Goal: Information Seeking & Learning: Check status

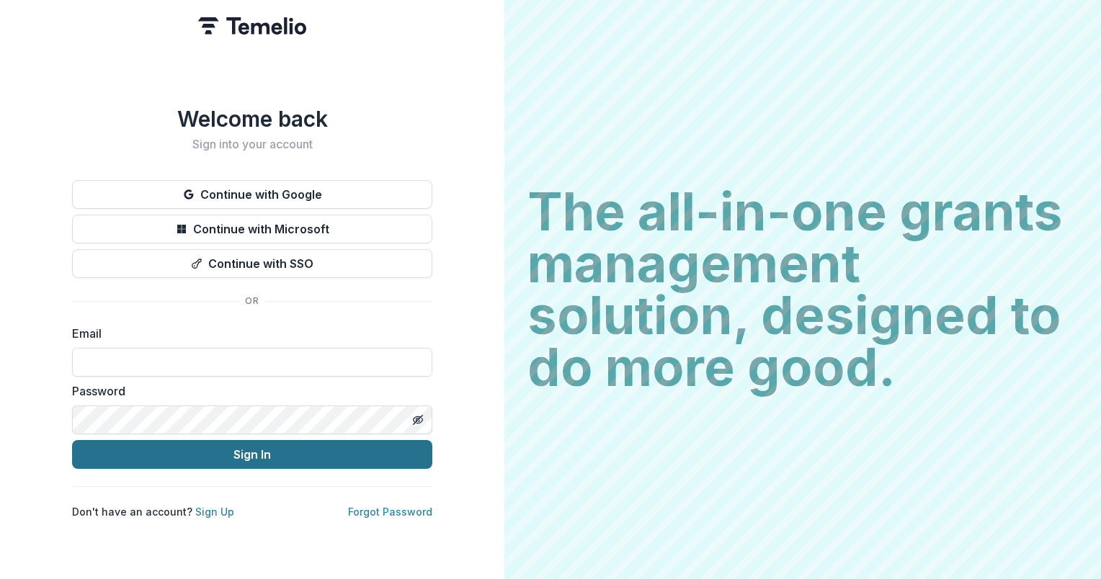
type input "**********"
click at [234, 448] on button "Sign In" at bounding box center [252, 454] width 360 height 29
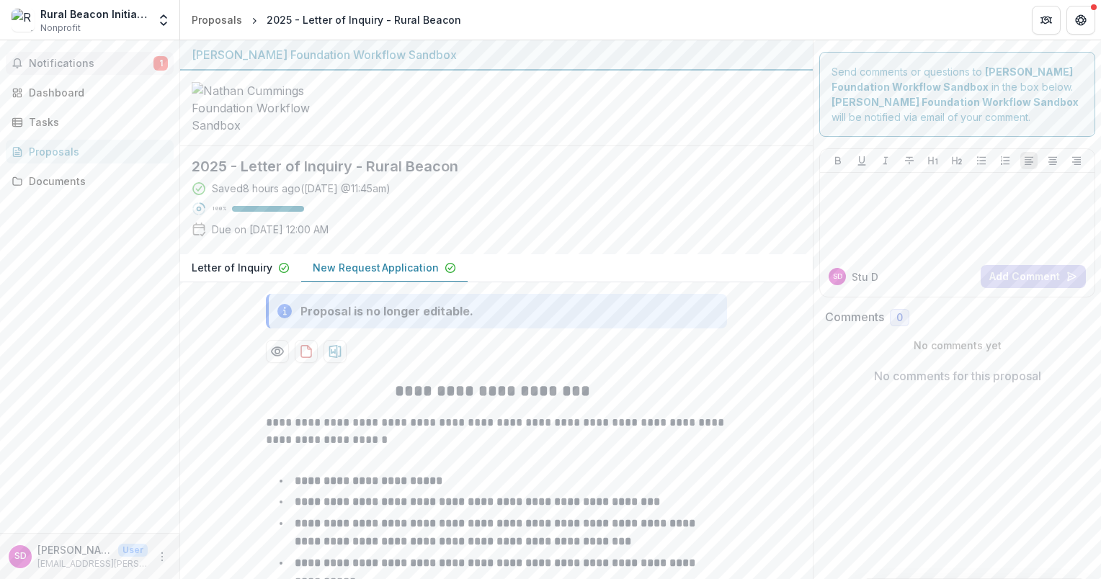
click at [161, 63] on span "1" at bounding box center [160, 63] width 14 height 14
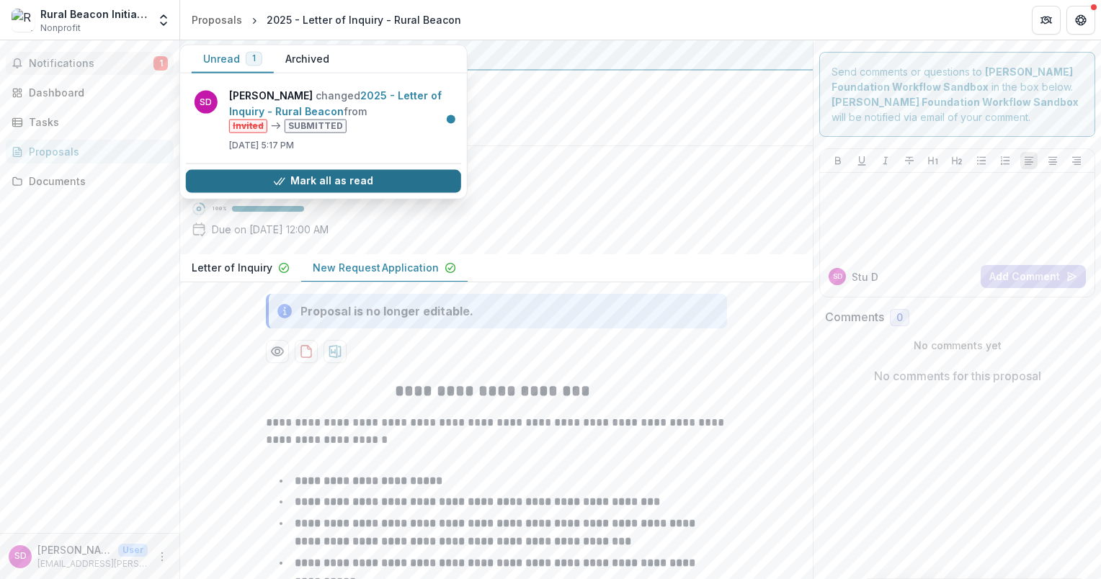
click at [359, 177] on button "Mark all as read" at bounding box center [323, 180] width 275 height 23
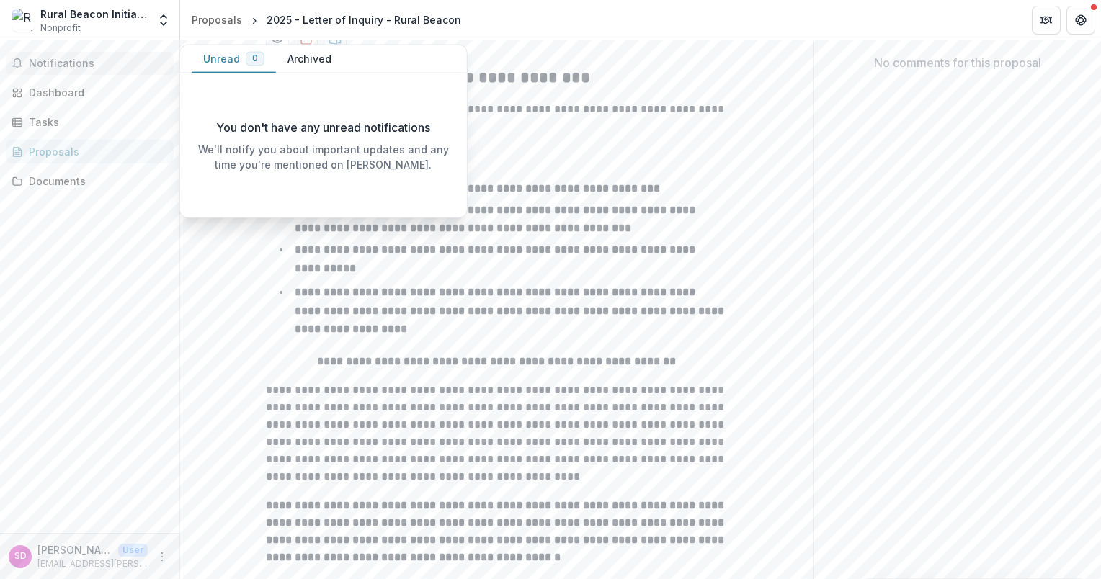
scroll to position [360, 0]
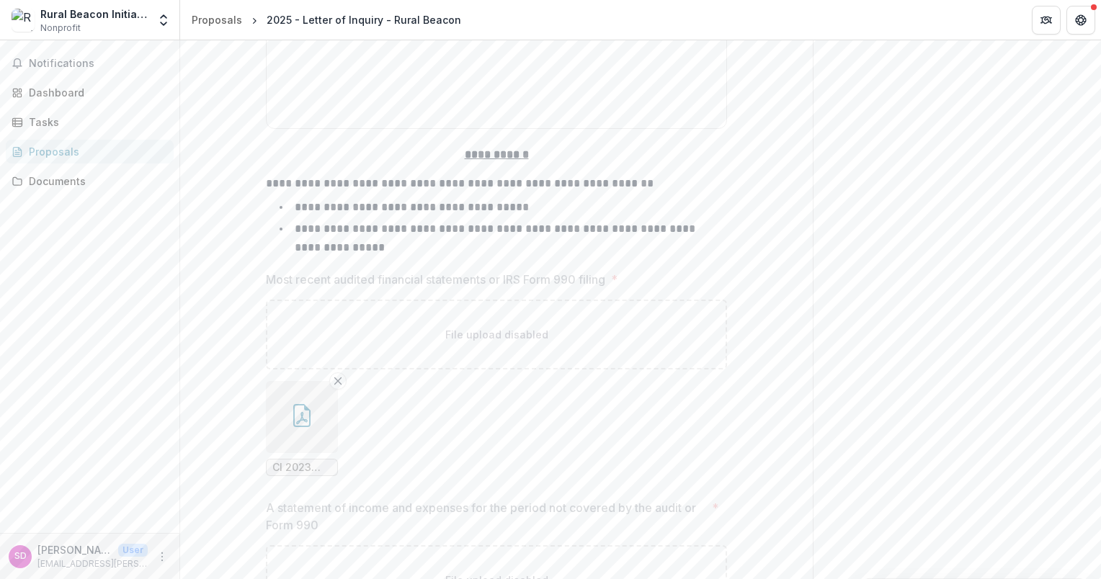
scroll to position [11937, 0]
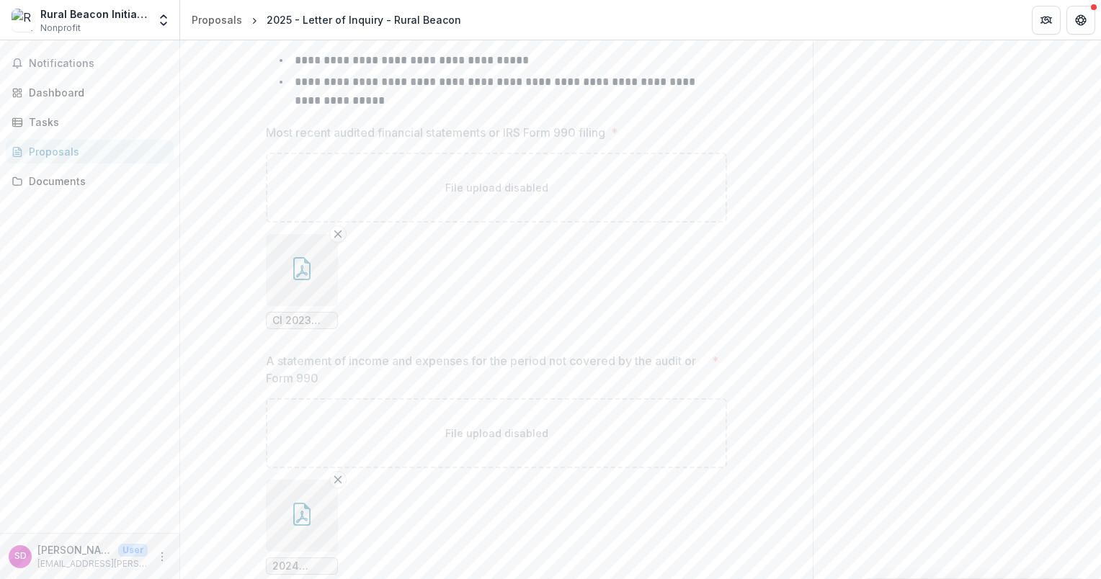
click at [290, 503] on icon "button" at bounding box center [301, 514] width 23 height 23
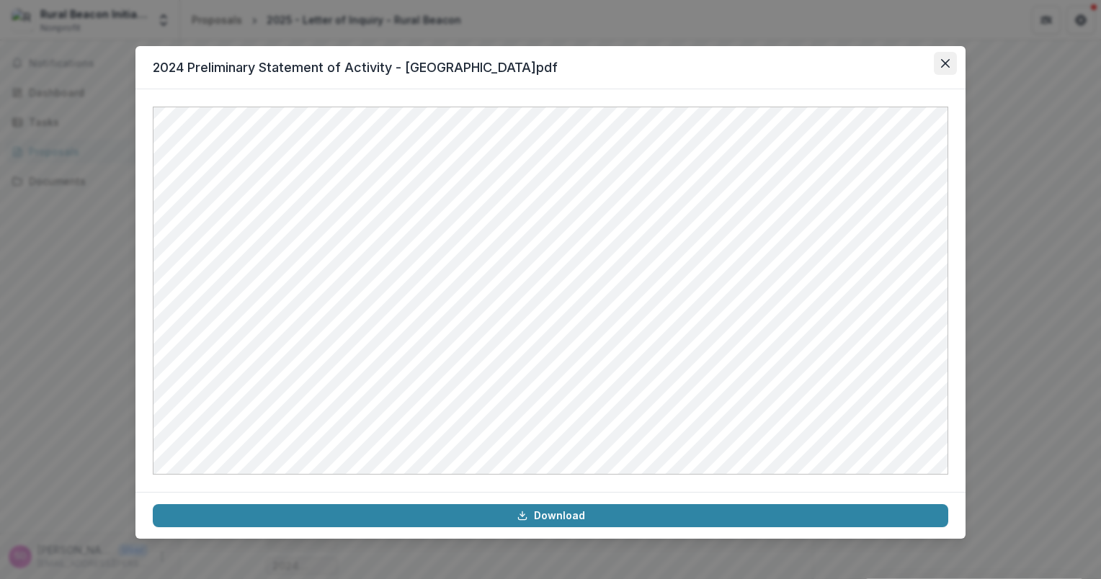
click at [948, 65] on icon "Close" at bounding box center [945, 63] width 9 height 9
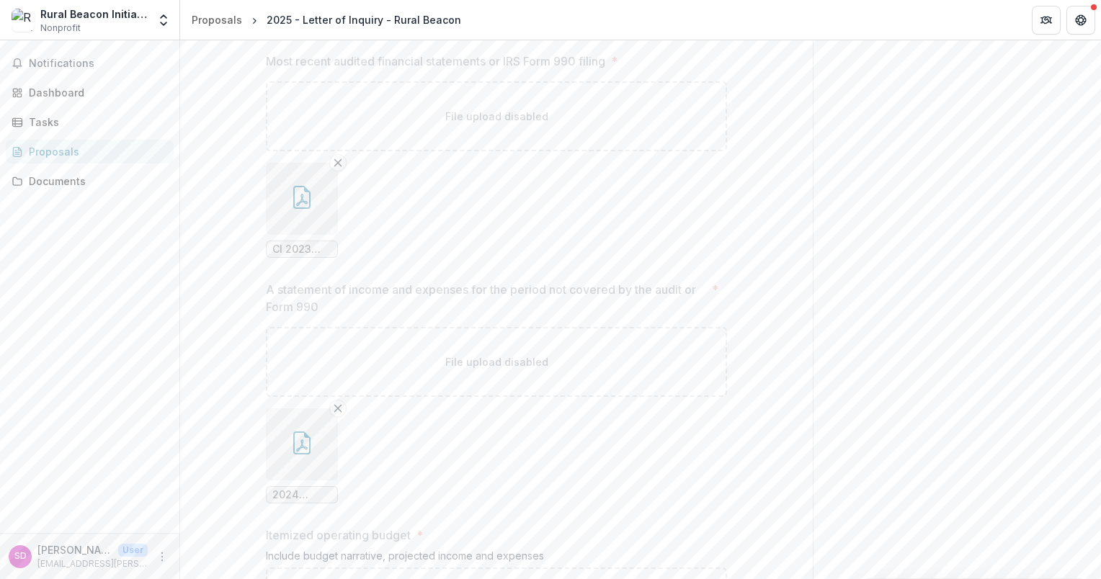
scroll to position [12009, 0]
click at [300, 431] on icon "button" at bounding box center [301, 442] width 23 height 23
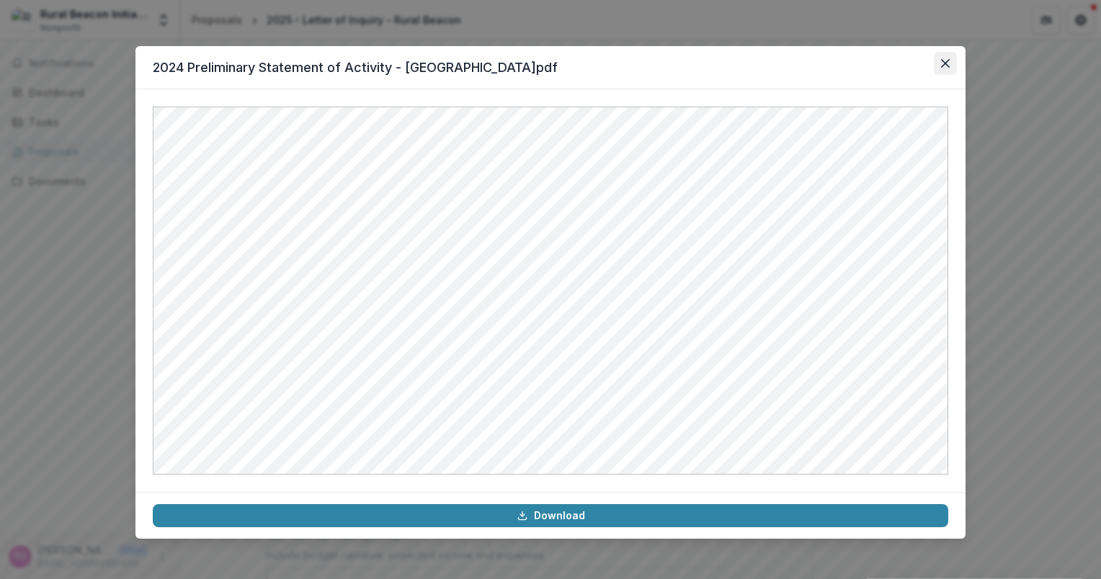
click at [945, 68] on button "Close" at bounding box center [945, 63] width 23 height 23
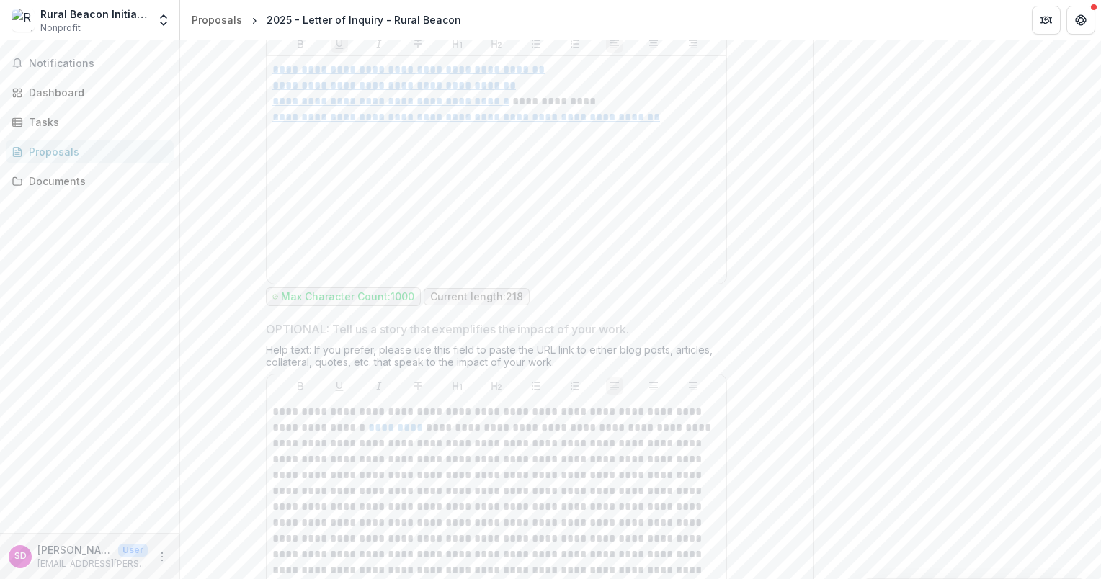
scroll to position [7406, 0]
